Goal: Find specific page/section: Find specific page/section

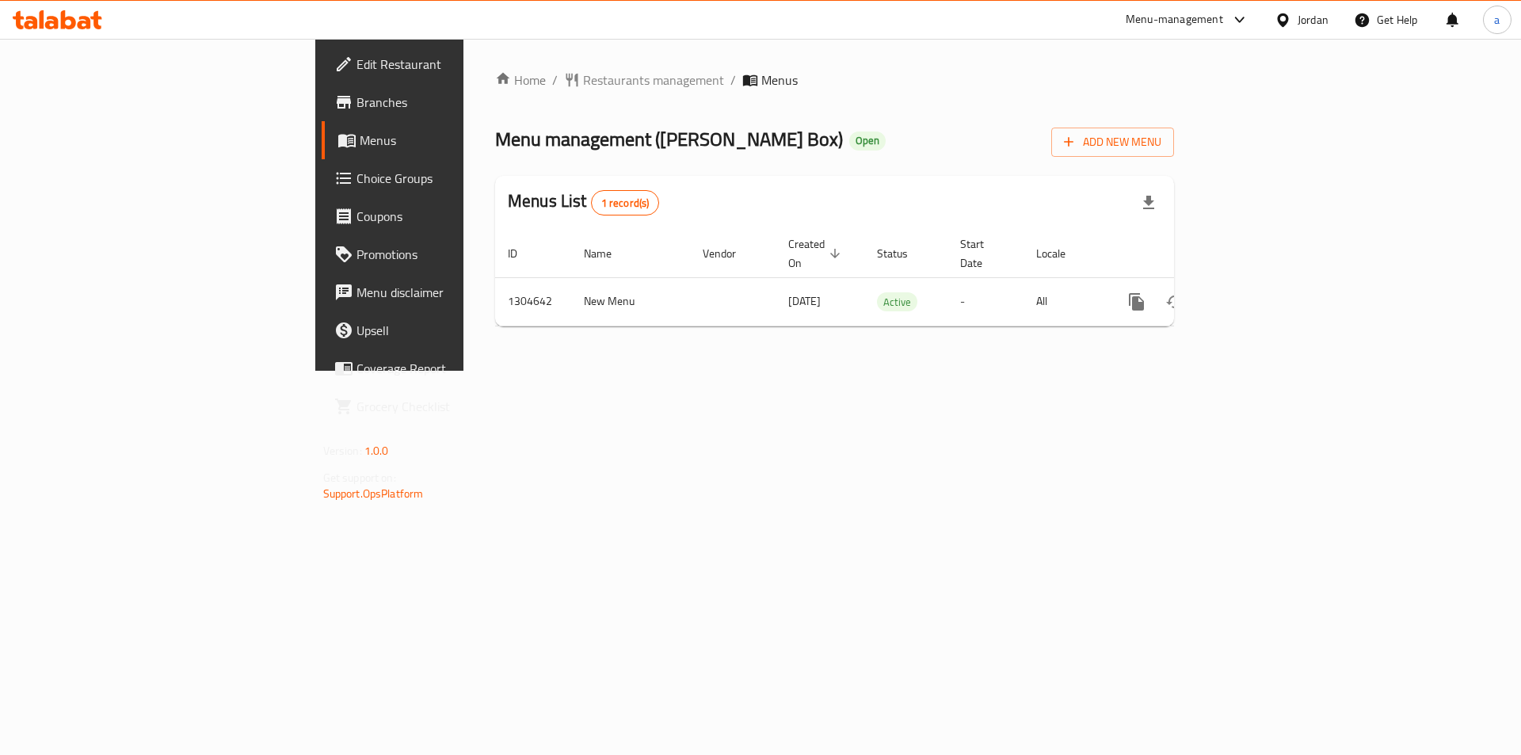
click at [356, 181] on span "Choice Groups" at bounding box center [456, 178] width 200 height 19
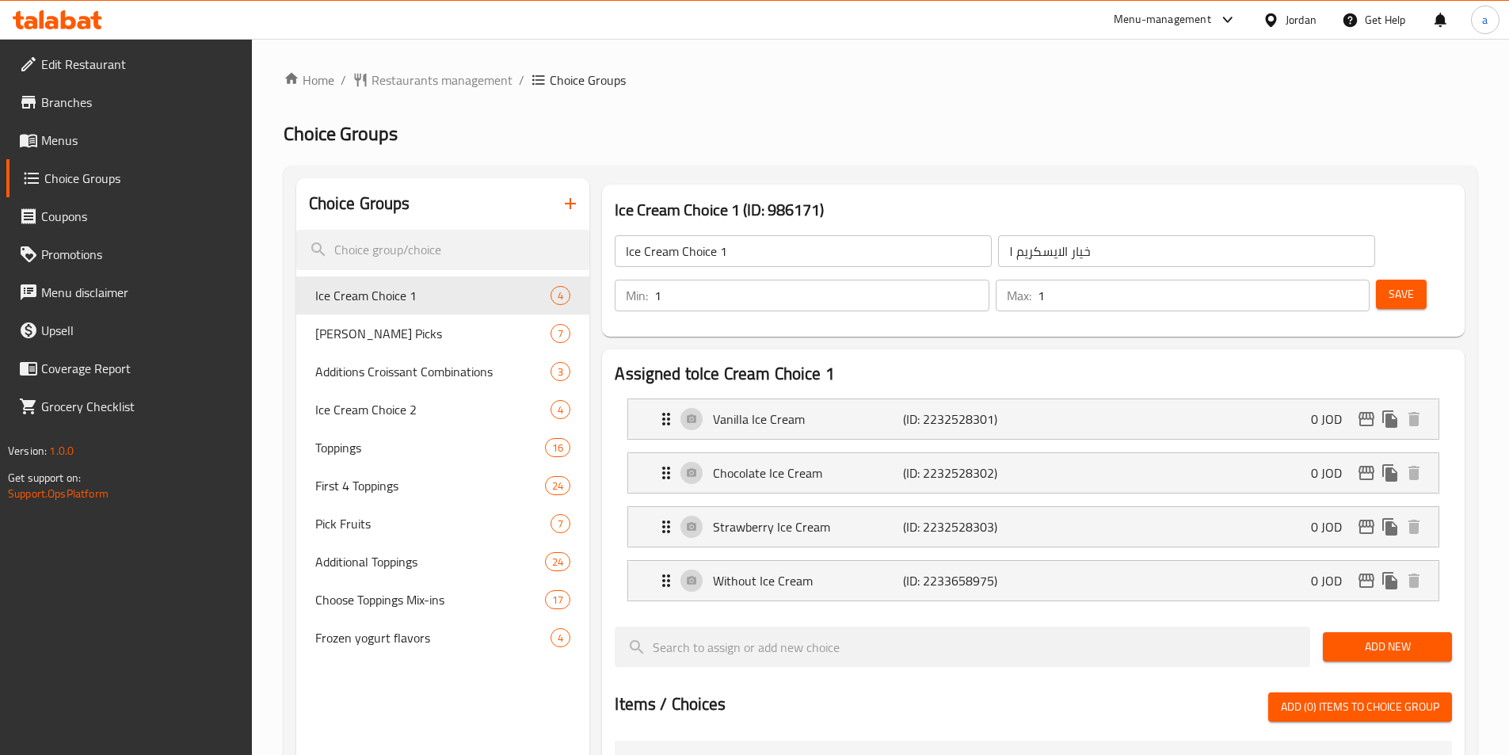
click at [406, 252] on div at bounding box center [754, 377] width 1509 height 755
click at [406, 252] on input "search" at bounding box center [443, 250] width 294 height 40
paste input "Your Choice Of Size"
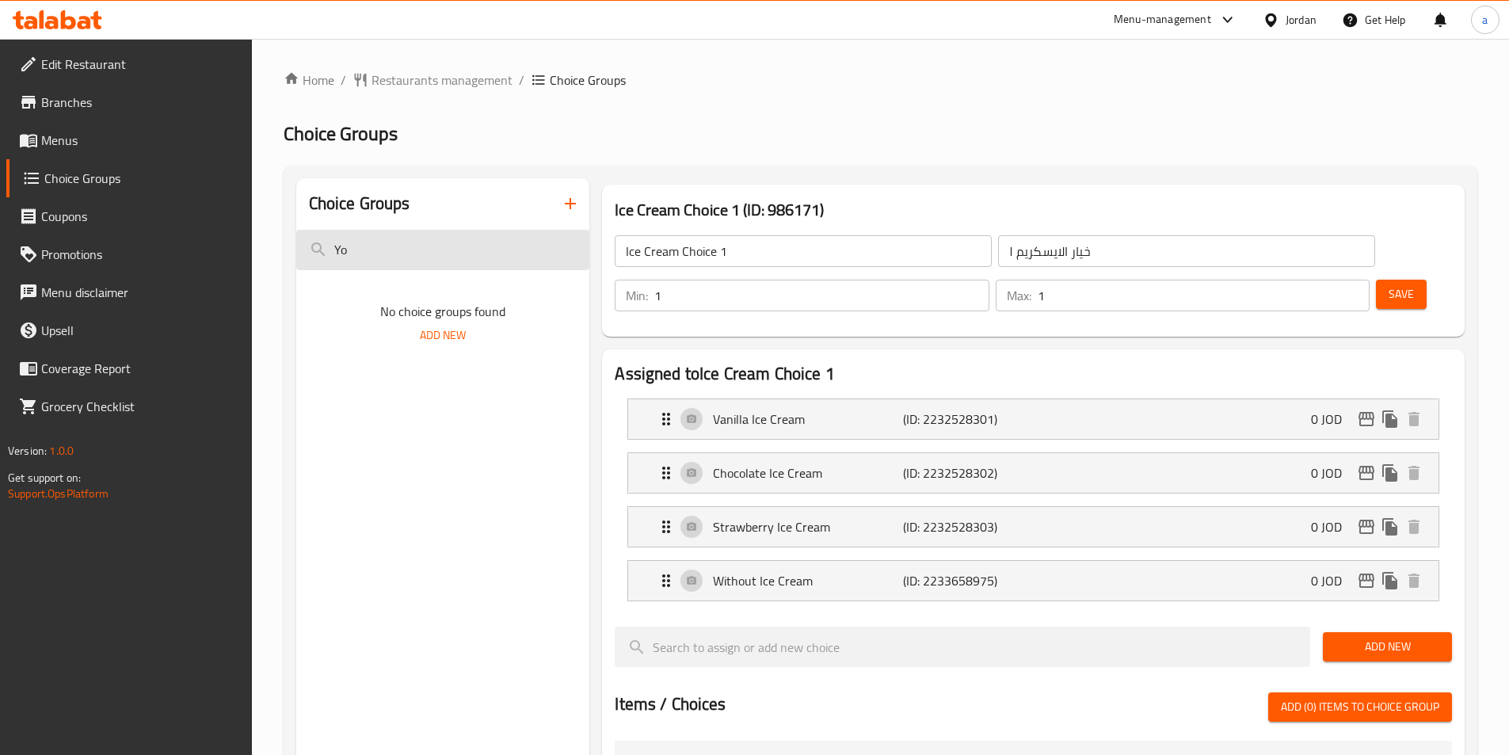
type input "Y"
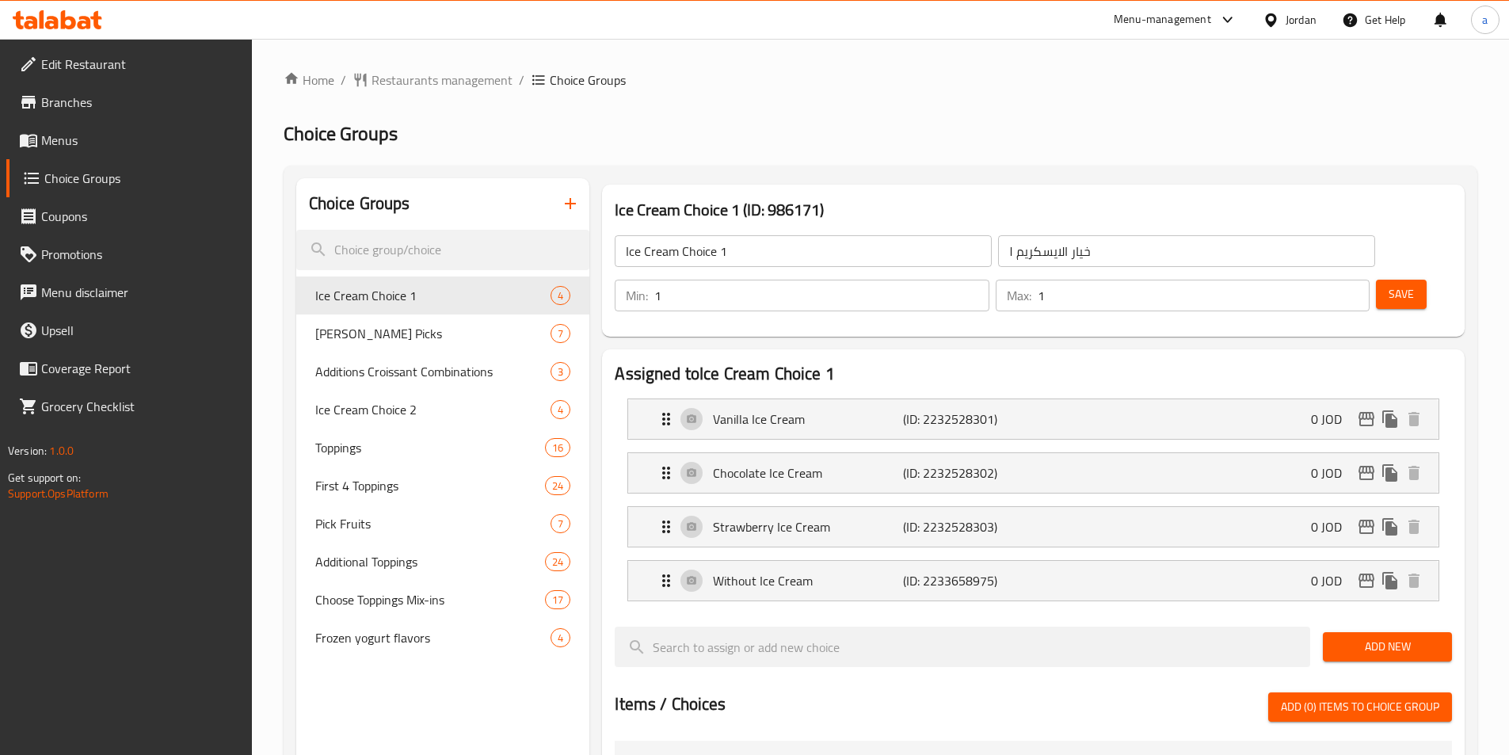
click at [821, 111] on div "Home / Restaurants management / Choice Groups Choice Groups Choice Groups Ice C…" at bounding box center [881, 699] width 1194 height 1259
click at [396, 70] on span "Restaurants management" at bounding box center [441, 79] width 141 height 19
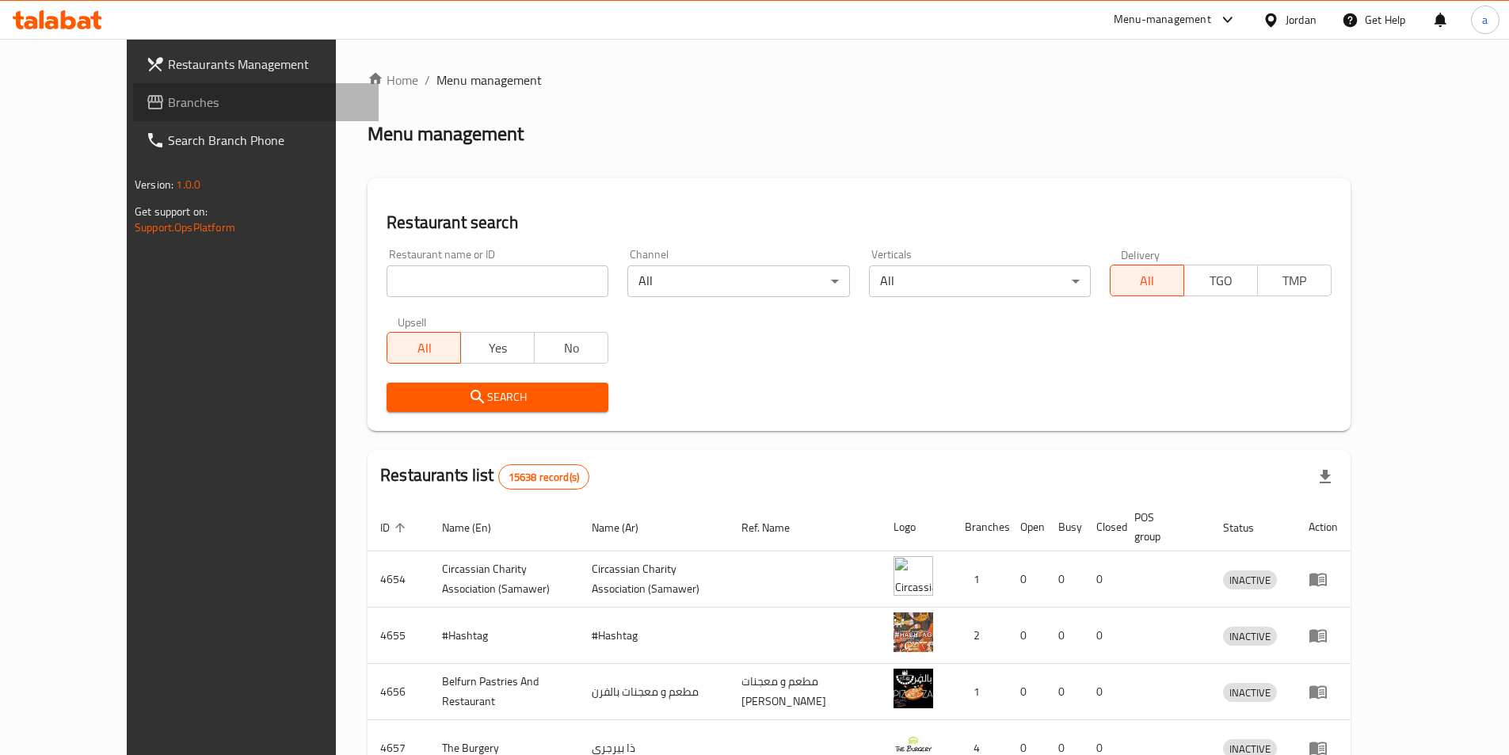
click at [168, 101] on span "Branches" at bounding box center [267, 102] width 198 height 19
